Goal: Navigation & Orientation: Find specific page/section

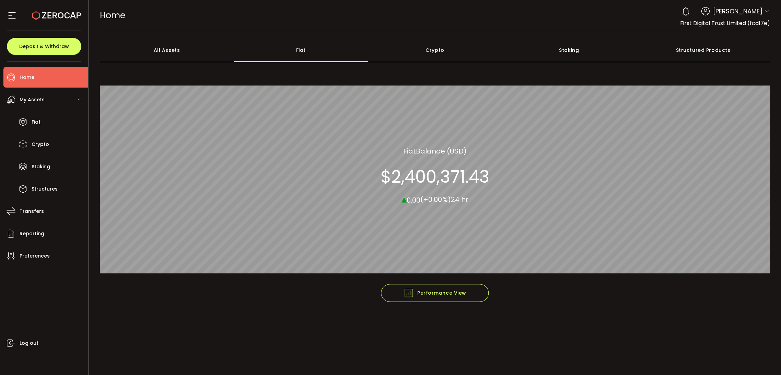
click at [168, 54] on div "All Assets" at bounding box center [167, 50] width 134 height 24
click at [312, 37] on main "**********" at bounding box center [435, 203] width 693 height 344
click at [284, 43] on div "Fiat" at bounding box center [301, 50] width 134 height 24
click at [186, 61] on div "All Assets" at bounding box center [167, 50] width 134 height 24
drag, startPoint x: 299, startPoint y: 39, endPoint x: 277, endPoint y: 47, distance: 22.6
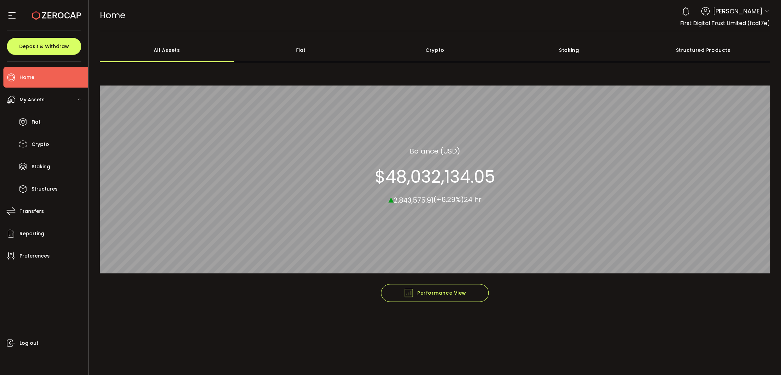
click at [299, 39] on div "Fiat" at bounding box center [301, 50] width 134 height 24
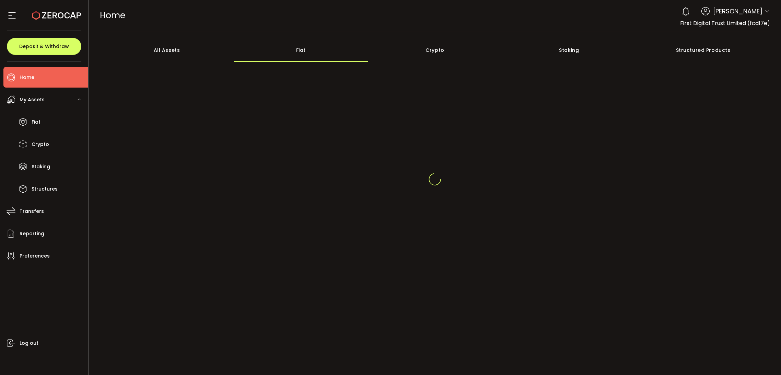
drag, startPoint x: 277, startPoint y: 47, endPoint x: 267, endPoint y: 48, distance: 10.7
click at [277, 47] on div "Fiat" at bounding box center [301, 50] width 134 height 24
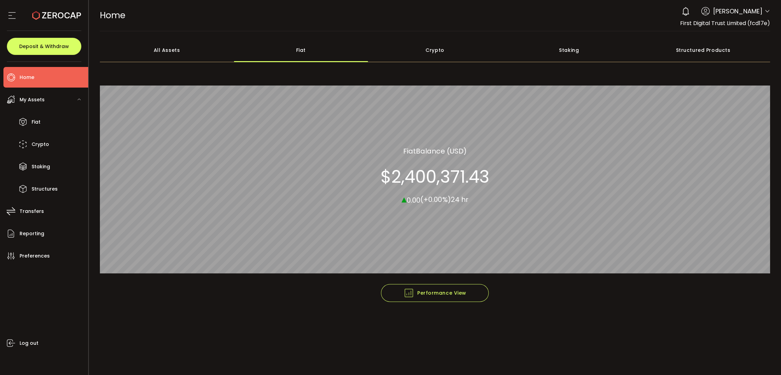
click at [215, 57] on div "All Assets" at bounding box center [167, 50] width 134 height 24
click at [309, 58] on div "Fiat" at bounding box center [301, 50] width 134 height 24
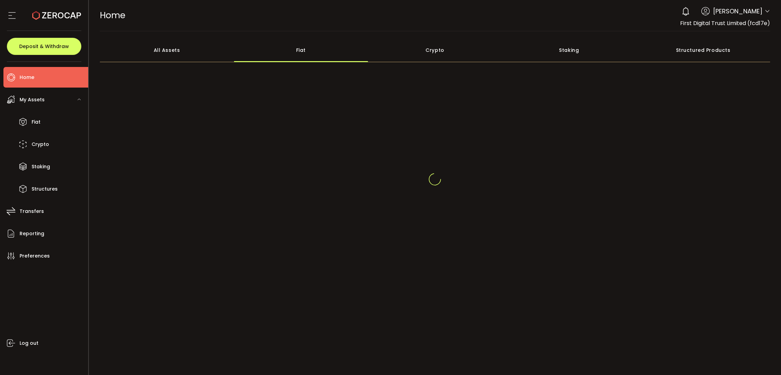
click at [234, 46] on div "Fiat" at bounding box center [301, 50] width 134 height 24
click at [199, 55] on div "All Assets" at bounding box center [167, 50] width 134 height 24
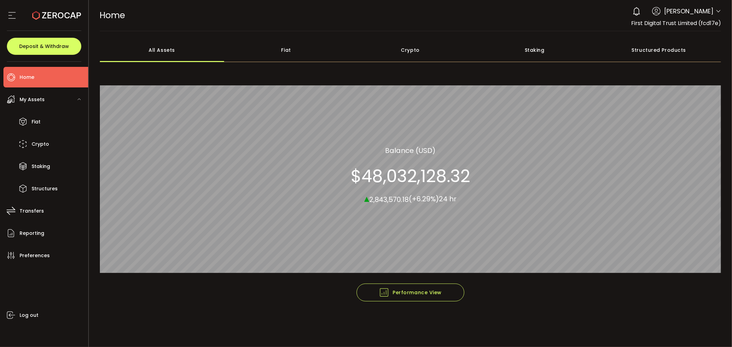
click at [260, 39] on div "Fiat" at bounding box center [286, 50] width 124 height 24
click at [178, 66] on div "All Assets Fiat Crypto Staking Structured Products Fiat Fiat Balance (USD) $48,…" at bounding box center [411, 161] width 622 height 246
click at [176, 53] on div "All Assets" at bounding box center [162, 50] width 124 height 24
click at [284, 52] on div "Fiat" at bounding box center [286, 50] width 124 height 24
